Goal: Information Seeking & Learning: Learn about a topic

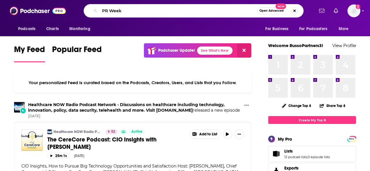
type input "PR Week"
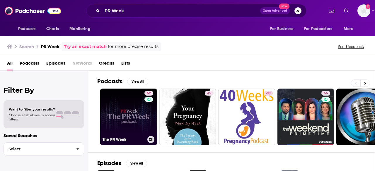
click at [133, 119] on link "52 The PR Week" at bounding box center [128, 117] width 57 height 57
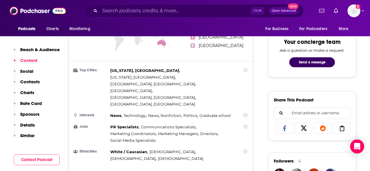
scroll to position [114, 0]
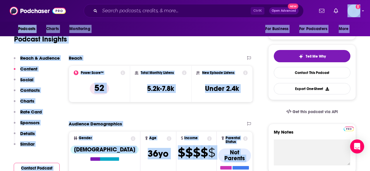
scroll to position [0, 0]
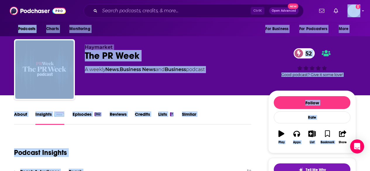
click at [18, 114] on link "About" at bounding box center [20, 118] width 13 height 13
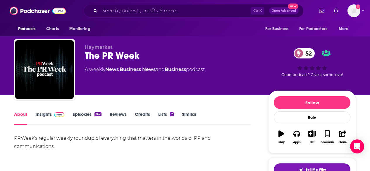
click at [167, 150] on div "PRWeek's regular weekly roundup of everything that matters in the worlds of PR …" at bounding box center [132, 142] width 237 height 16
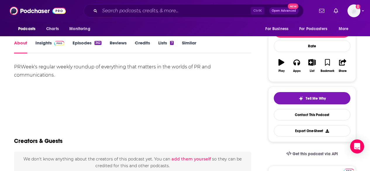
scroll to position [73, 0]
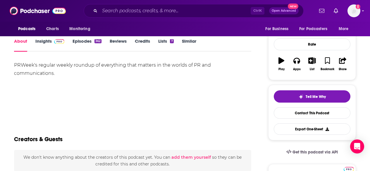
click at [82, 41] on link "Episodes 362" at bounding box center [87, 44] width 29 height 13
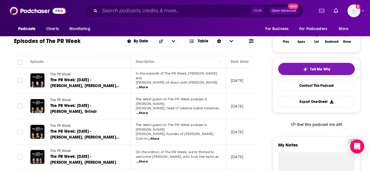
scroll to position [105, 0]
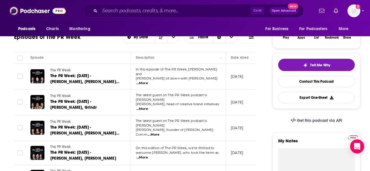
click at [148, 81] on span "...More" at bounding box center [142, 83] width 12 height 5
